Goal: Task Accomplishment & Management: Use online tool/utility

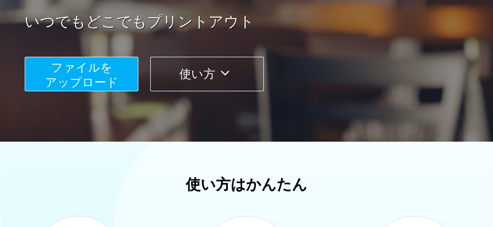
scroll to position [198, 0]
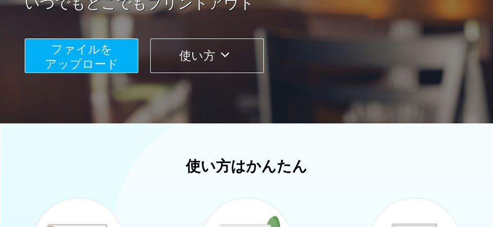
click at [65, 46] on span "ファイルを ​​アップロード" at bounding box center [82, 56] width 74 height 28
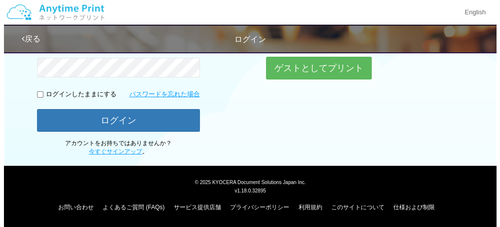
scroll to position [161, 0]
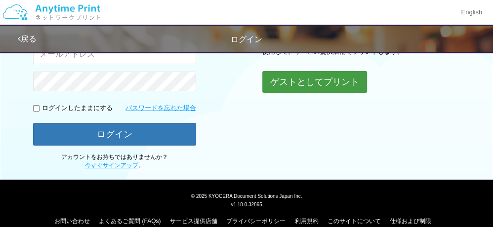
click at [297, 85] on button "ゲストとしてプリント" at bounding box center [314, 82] width 105 height 22
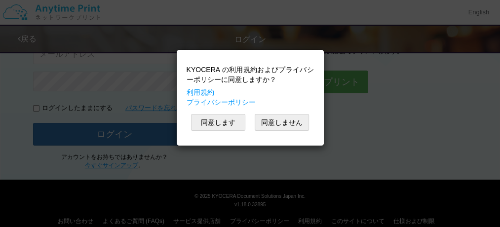
click at [403, 112] on div "KYOCERA の利用規約およびプライバシーポリシーに同意しますか？ 利用規約 プライバシーポリシー 同意します 同意しません" at bounding box center [250, 113] width 500 height 227
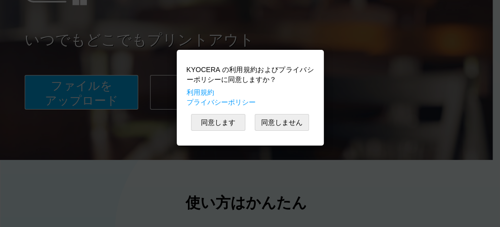
scroll to position [198, 0]
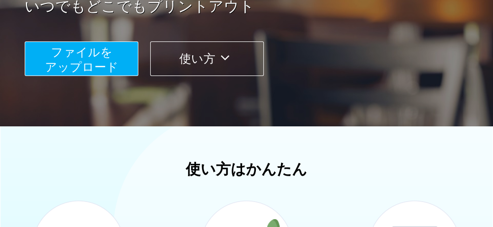
scroll to position [198, 0]
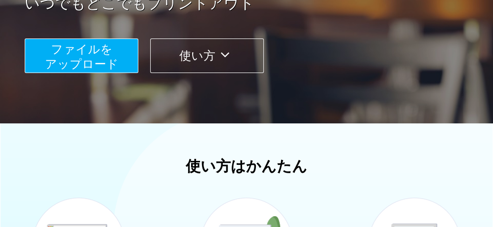
click at [77, 54] on span "ファイルを ​​アップロード" at bounding box center [82, 56] width 74 height 28
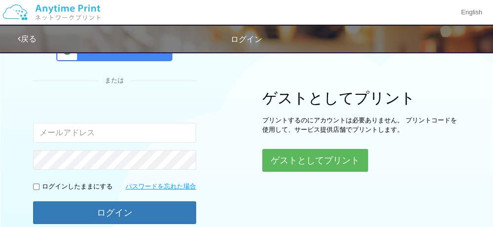
scroll to position [75, 0]
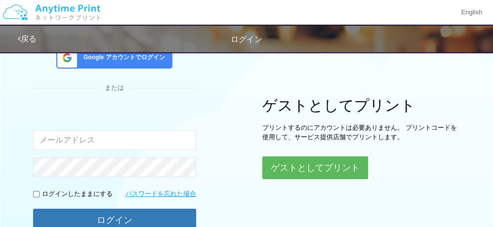
click at [59, 142] on input "email" at bounding box center [114, 140] width 163 height 20
type input "sfumi48@ozzio.jp"
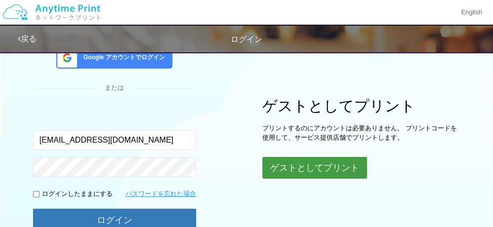
click at [282, 170] on button "ゲストとしてプリント" at bounding box center [314, 168] width 105 height 22
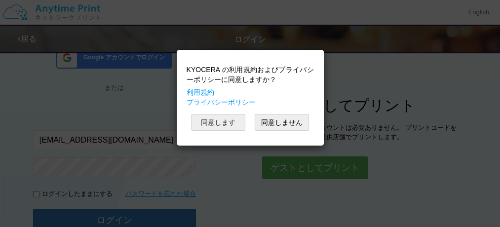
click at [214, 124] on button "同意します" at bounding box center [218, 122] width 54 height 17
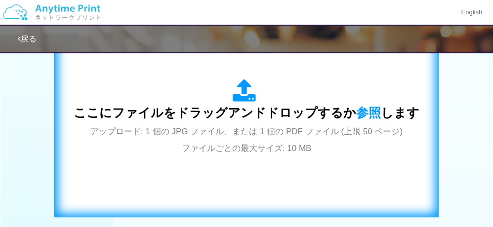
scroll to position [372, 0]
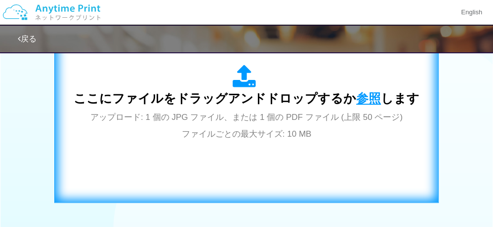
click at [365, 99] on span "参照" at bounding box center [368, 98] width 25 height 14
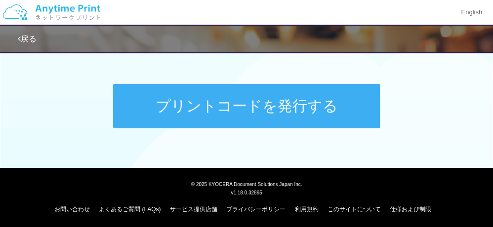
scroll to position [524, 0]
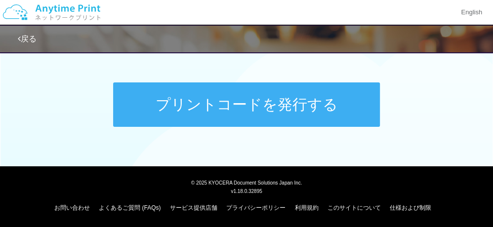
click at [233, 100] on button "プリントコードを発行する" at bounding box center [246, 105] width 267 height 44
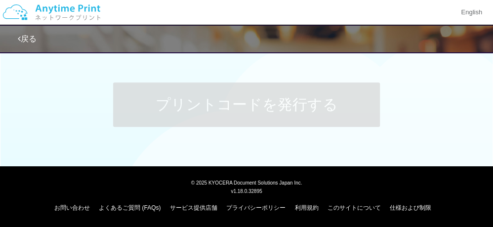
scroll to position [0, 0]
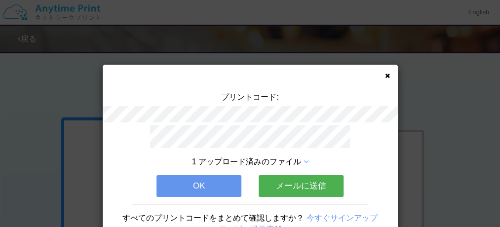
click at [207, 183] on button "OK" at bounding box center [199, 186] width 85 height 22
